Goal: Transaction & Acquisition: Purchase product/service

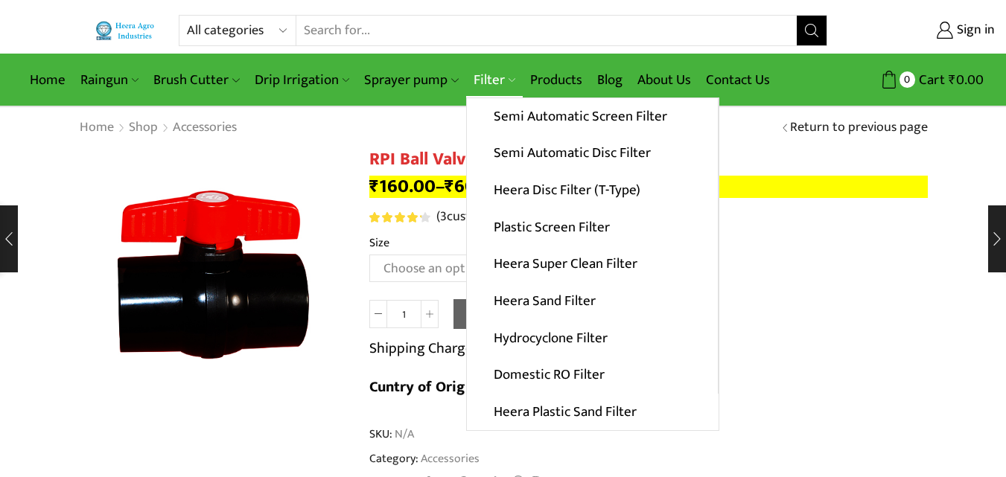
drag, startPoint x: 477, startPoint y: 78, endPoint x: 485, endPoint y: 77, distance: 7.5
click at [478, 78] on link "Filter" at bounding box center [494, 80] width 57 height 35
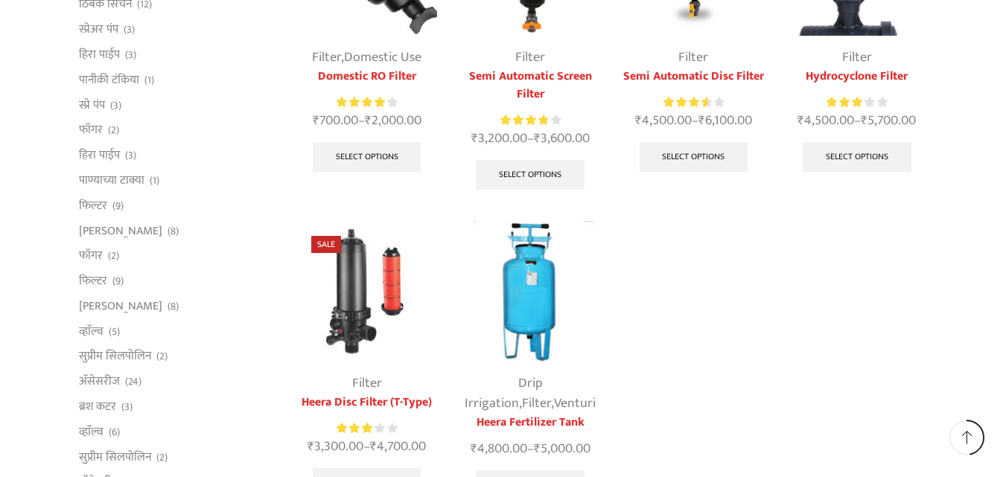
scroll to position [595, 0]
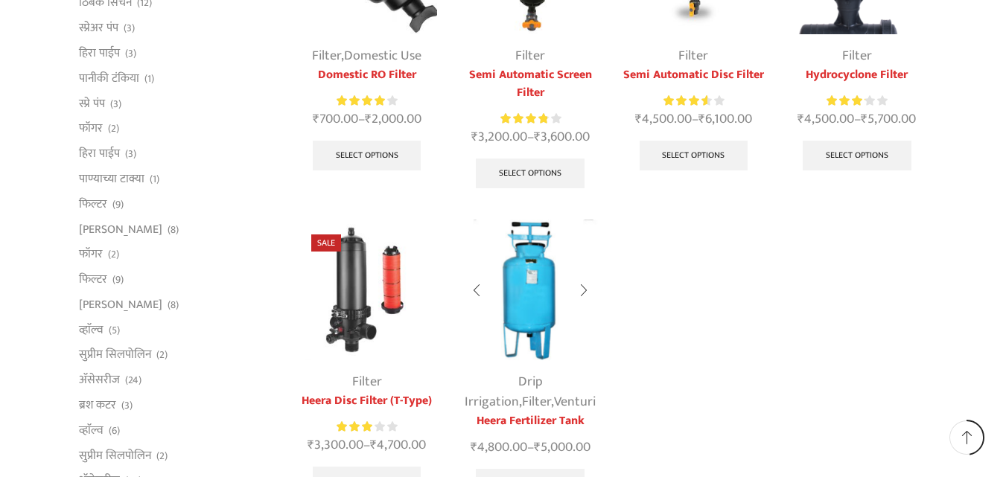
click at [521, 342] on img at bounding box center [529, 290] width 141 height 141
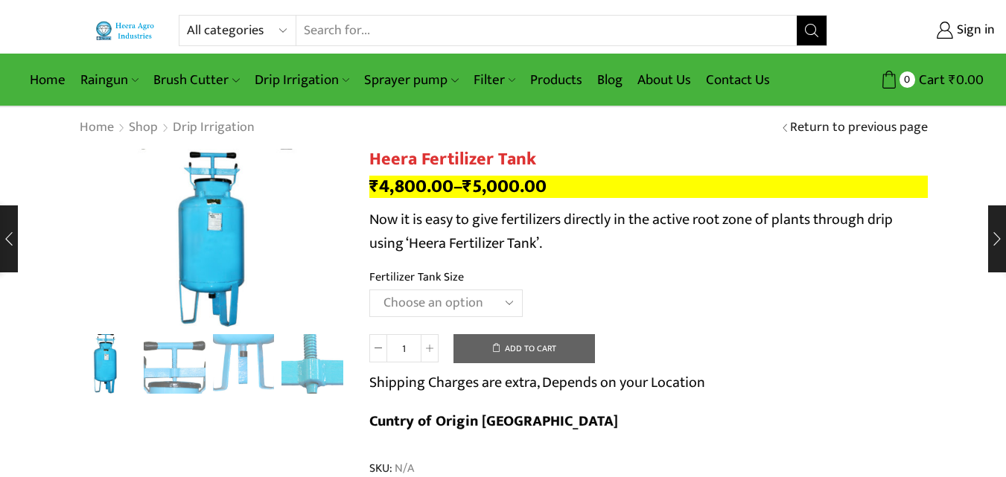
click at [410, 297] on select "Choose an option 90 Litres 120 Litres" at bounding box center [445, 304] width 153 height 28
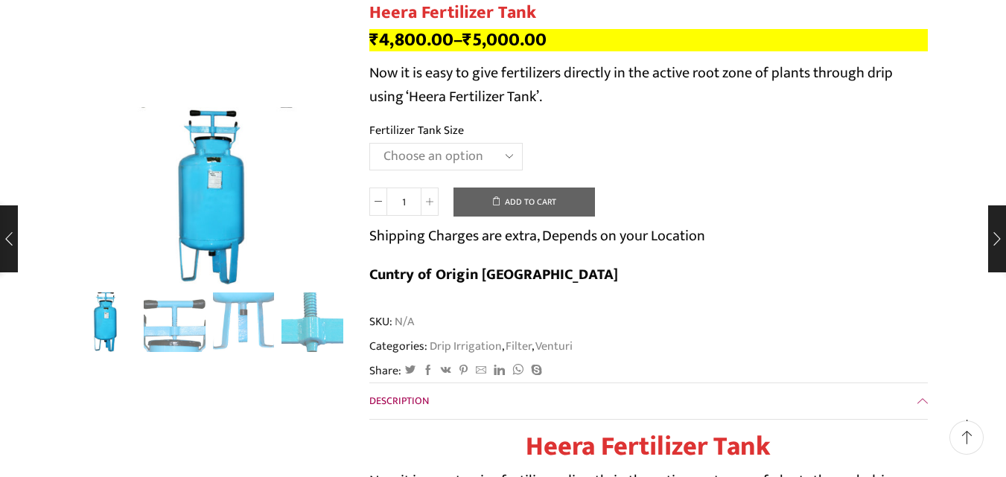
scroll to position [149, 0]
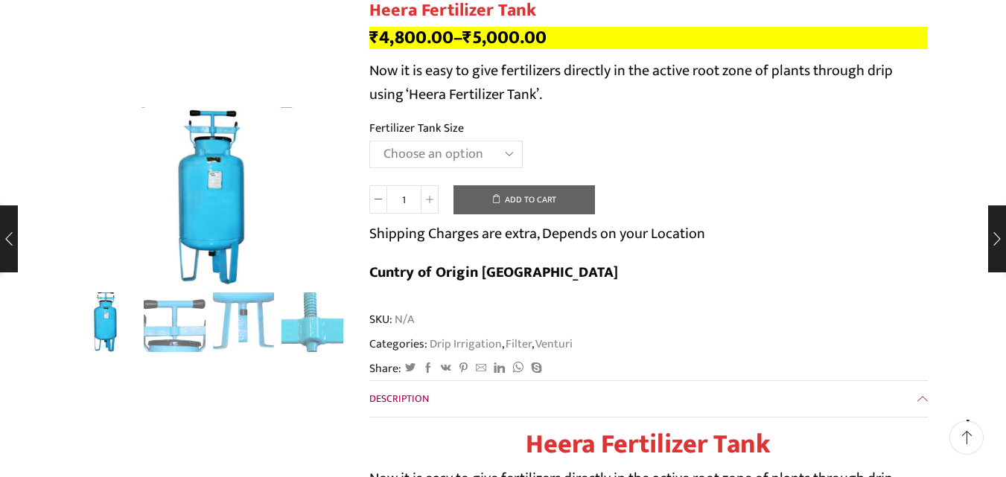
click at [400, 144] on select "Choose an option 90 Litres 120 Litres" at bounding box center [445, 155] width 153 height 28
click at [369, 141] on select "Choose an option 90 Litres 120 Litres" at bounding box center [445, 155] width 153 height 28
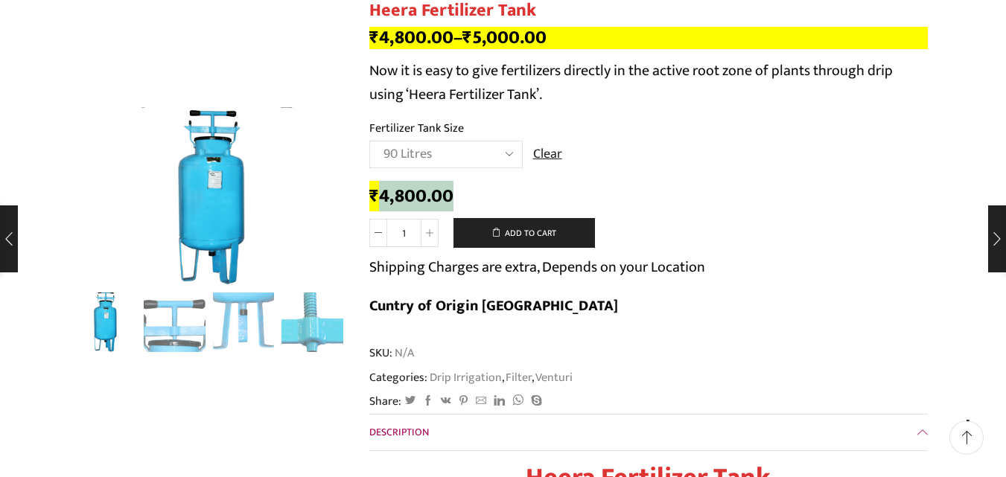
drag, startPoint x: 374, startPoint y: 193, endPoint x: 459, endPoint y: 186, distance: 85.9
click at [459, 186] on div "₹ 4,800.00" at bounding box center [648, 196] width 558 height 23
click at [461, 184] on div "₹ 4,800.00 [PERSON_NAME] quantity 1 Add to cart Shipping Charges are extra, Dep…" at bounding box center [648, 257] width 558 height 151
drag, startPoint x: 369, startPoint y: 195, endPoint x: 488, endPoint y: 196, distance: 118.4
click at [488, 196] on div "₹ 4,800.00" at bounding box center [648, 196] width 558 height 23
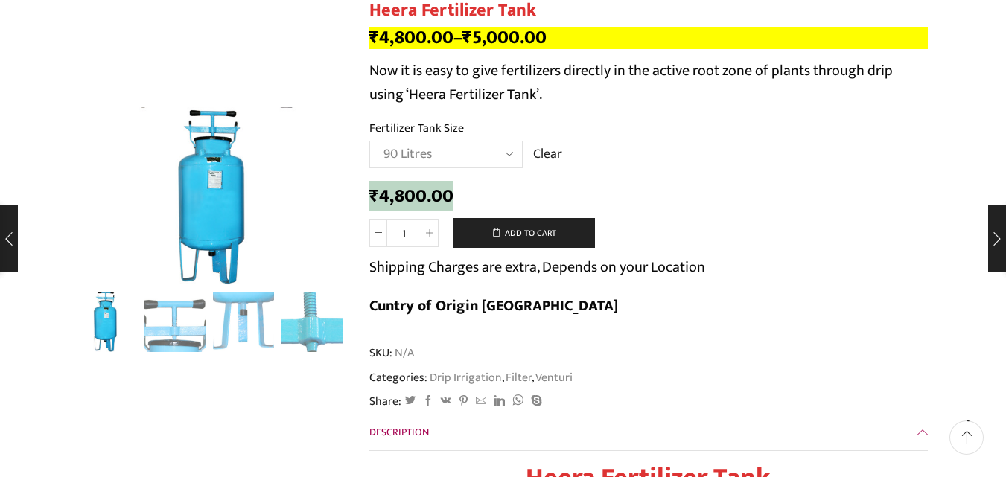
copy bdi "₹ 4,800.00"
click at [432, 154] on select "Choose an option 90 Litres 120 Litres" at bounding box center [445, 155] width 153 height 28
select select "120 Litres"
click at [369, 141] on select "Choose an option 90 Litres 120 Litres" at bounding box center [445, 155] width 153 height 28
drag, startPoint x: 369, startPoint y: 189, endPoint x: 502, endPoint y: 206, distance: 134.3
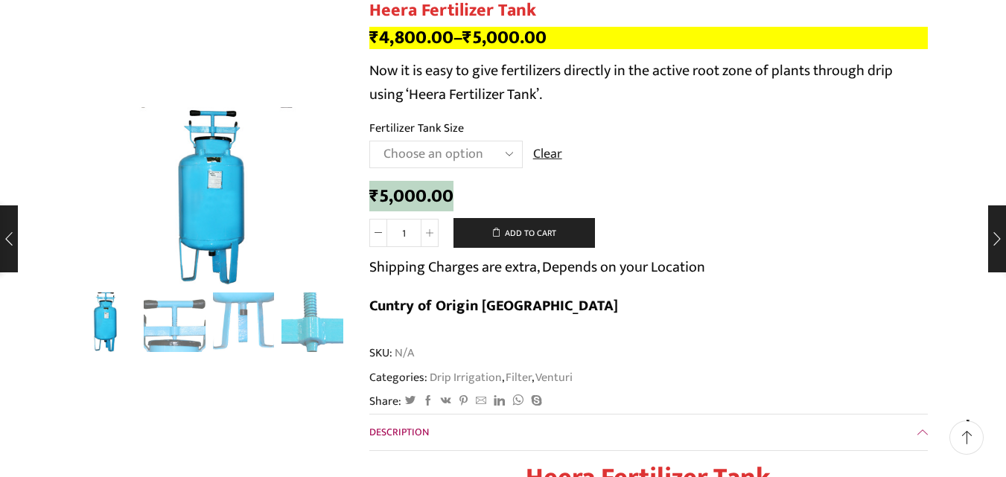
click at [499, 206] on div "₹ 5,000.00" at bounding box center [648, 196] width 558 height 23
copy bdi "₹ 5,000.00"
